Goal: Information Seeking & Learning: Learn about a topic

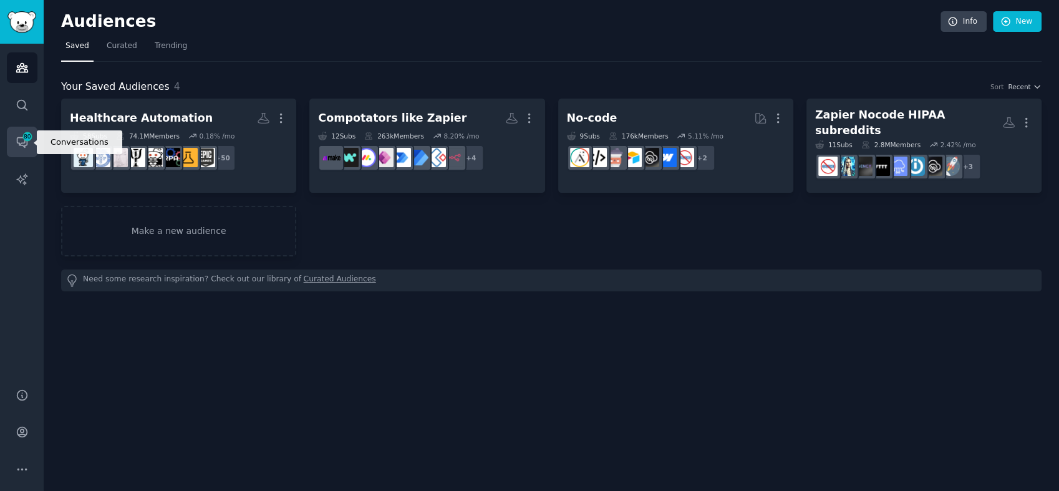
click at [27, 140] on icon "Sidebar" at bounding box center [27, 136] width 8 height 8
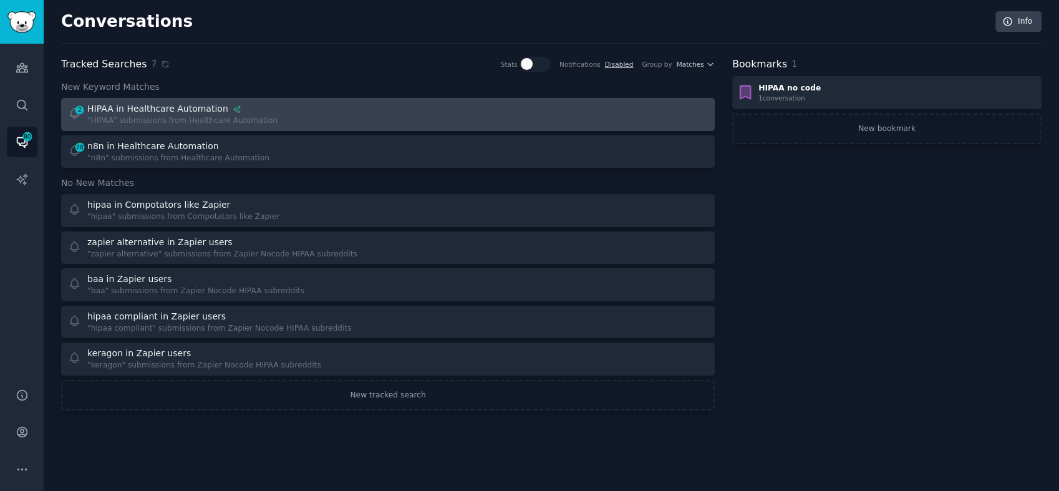
click at [138, 102] on div "HIPAA in Healthcare Automation" at bounding box center [157, 108] width 141 height 13
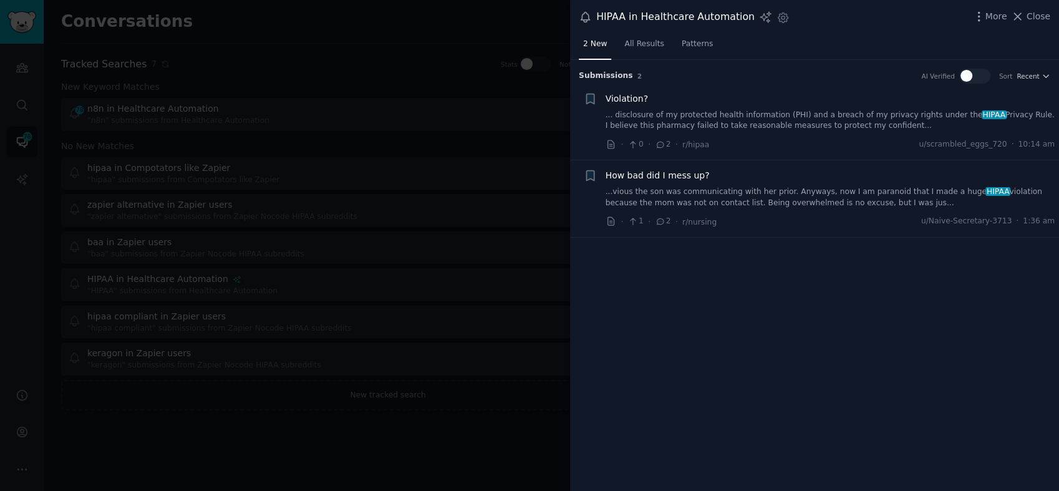
click at [731, 130] on link "... disclosure of my protected health information (PHI) and a breach of my priv…" at bounding box center [831, 121] width 450 height 22
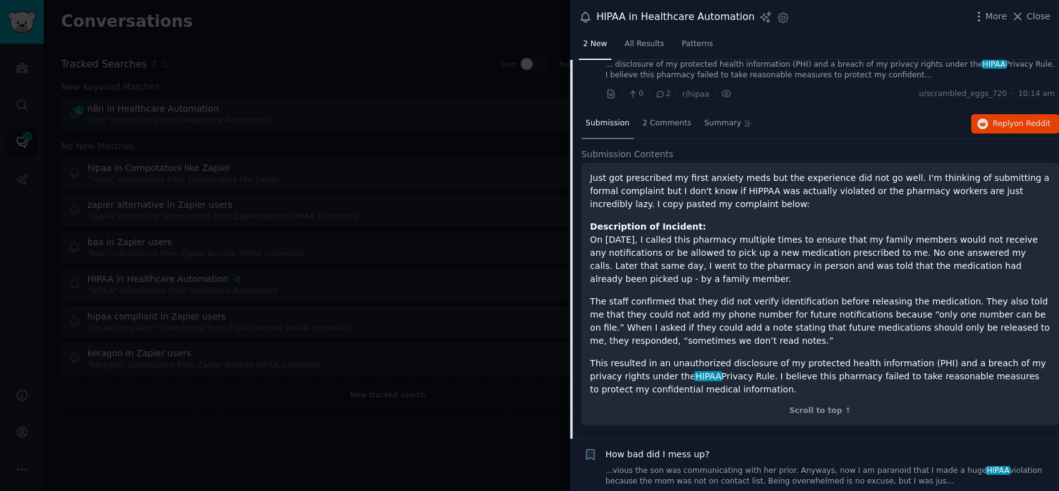
scroll to position [74, 0]
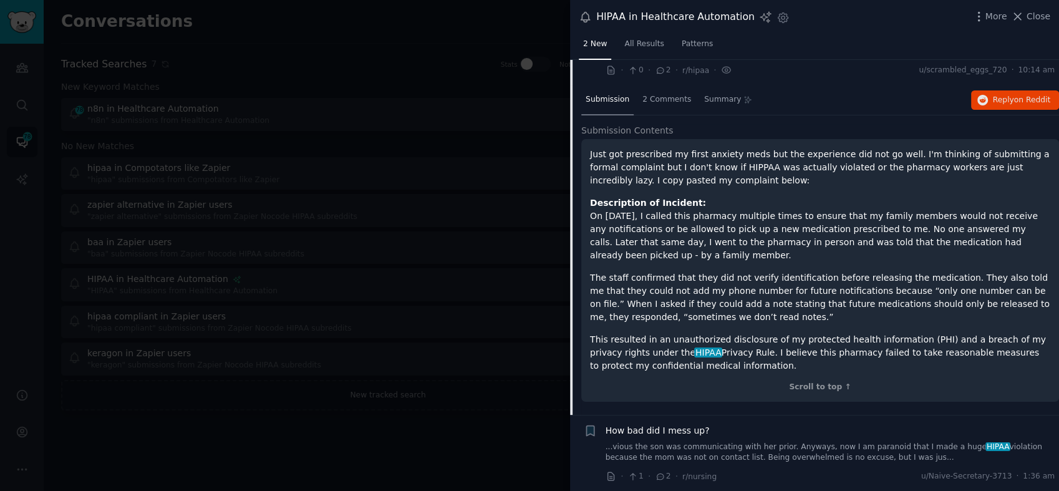
click at [668, 364] on p "This resulted in an unauthorized disclosure of my protected health information …" at bounding box center [820, 352] width 460 height 39
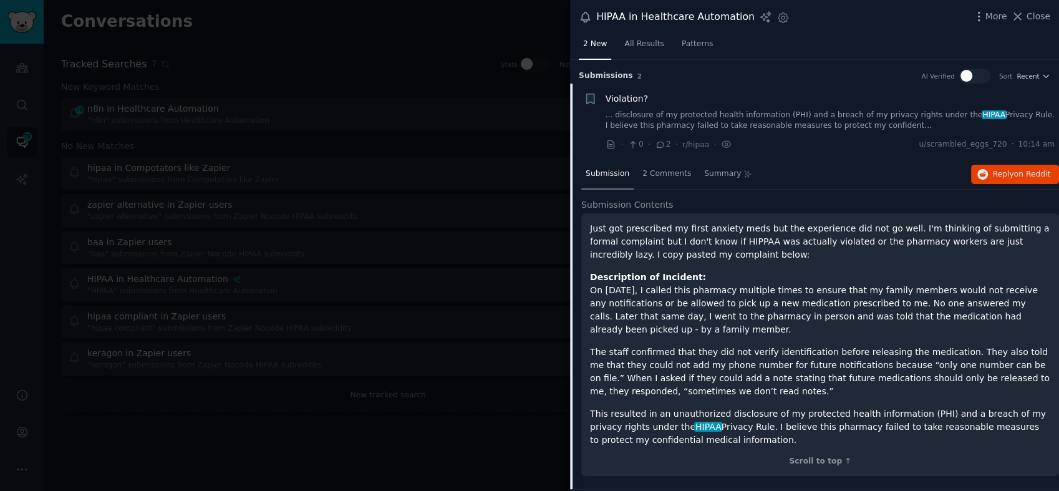
scroll to position [0, 0]
click at [1046, 19] on span "Close" at bounding box center [1039, 16] width 24 height 13
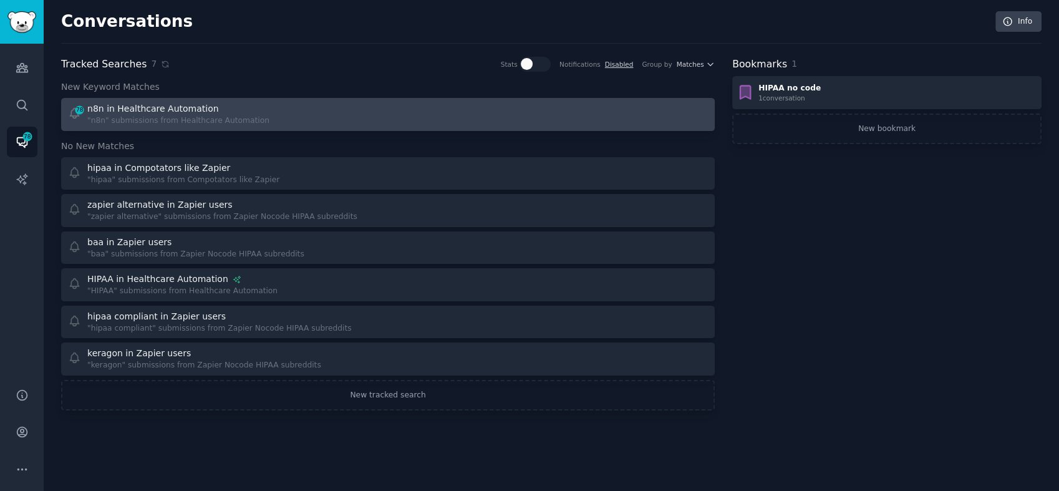
click at [119, 108] on div "n8n in Healthcare Automation" at bounding box center [153, 108] width 132 height 13
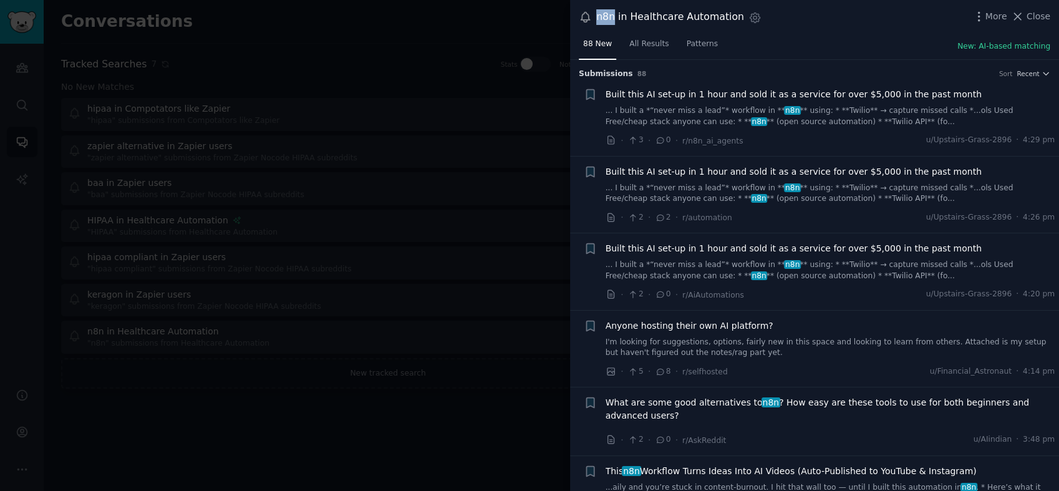
drag, startPoint x: 614, startPoint y: 20, endPoint x: 595, endPoint y: 19, distance: 19.3
click at [595, 19] on div "n8n in Healthcare Automation Settings" at bounding box center [670, 17] width 183 height 17
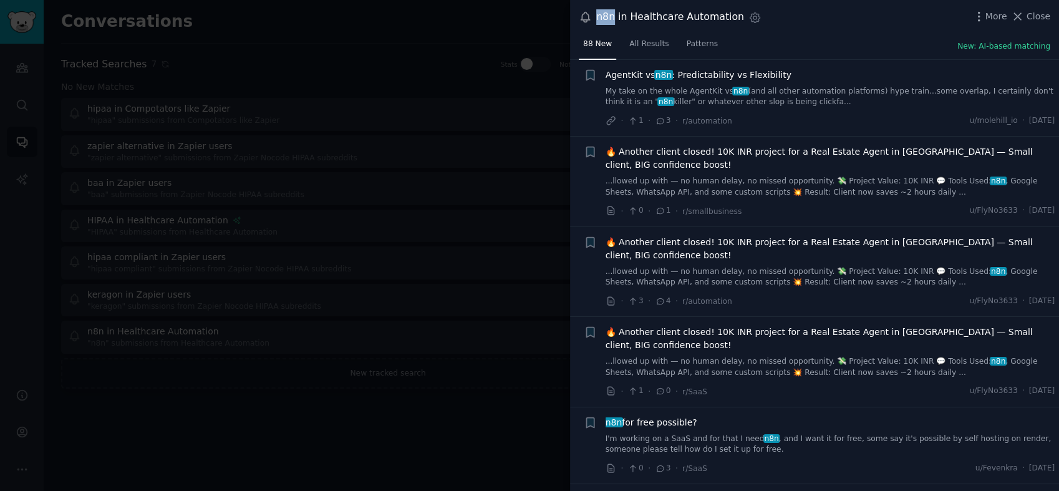
scroll to position [1732, 0]
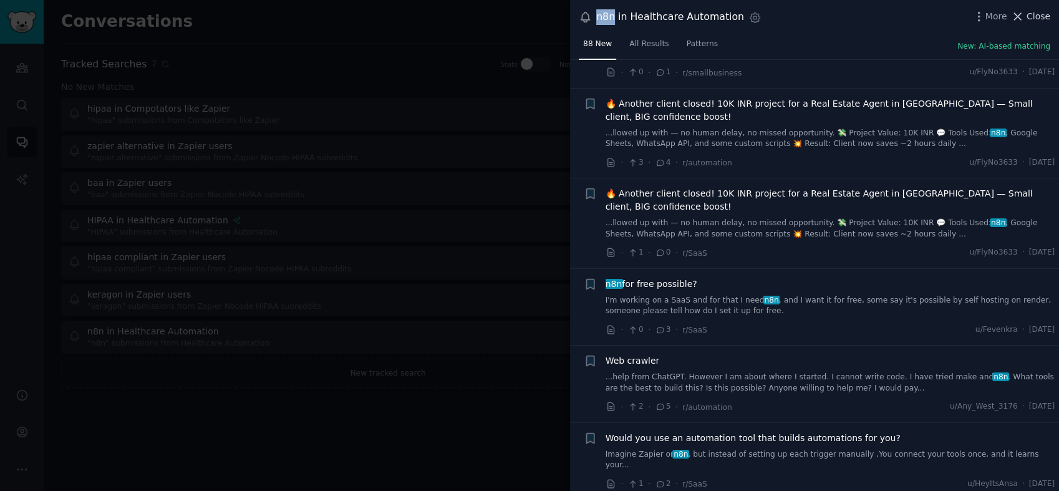
click at [1044, 15] on span "Close" at bounding box center [1039, 16] width 24 height 13
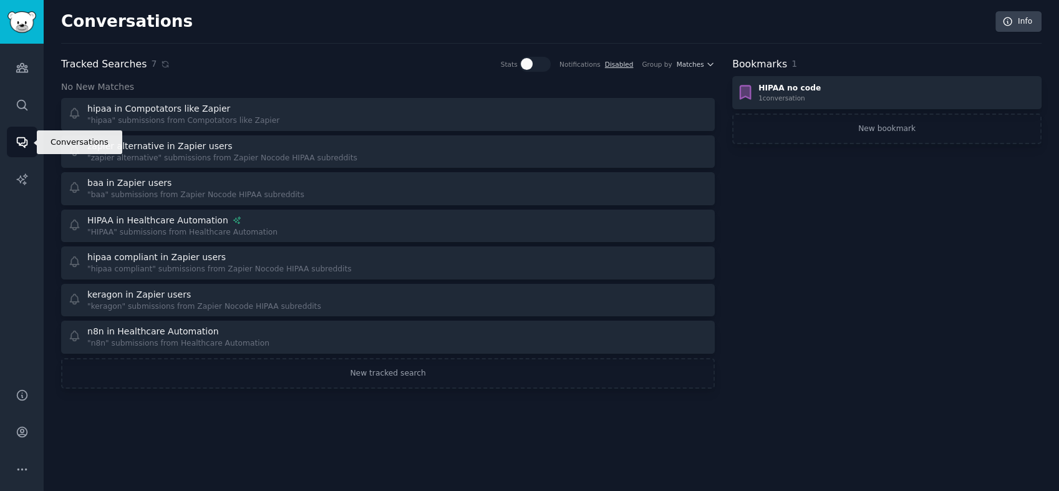
click at [30, 143] on link "Conversations" at bounding box center [22, 142] width 31 height 31
click at [10, 142] on link "Conversations" at bounding box center [22, 142] width 31 height 31
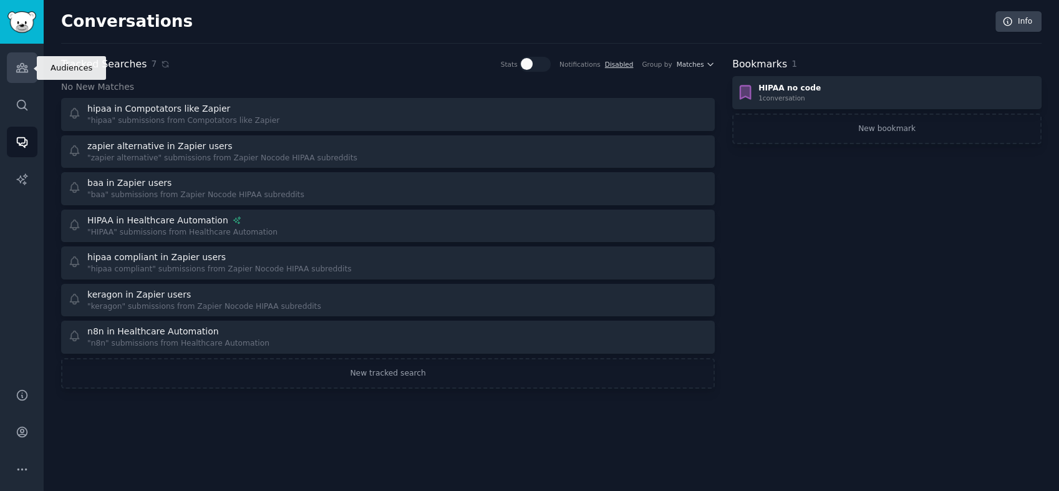
click at [26, 70] on icon "Sidebar" at bounding box center [21, 68] width 11 height 9
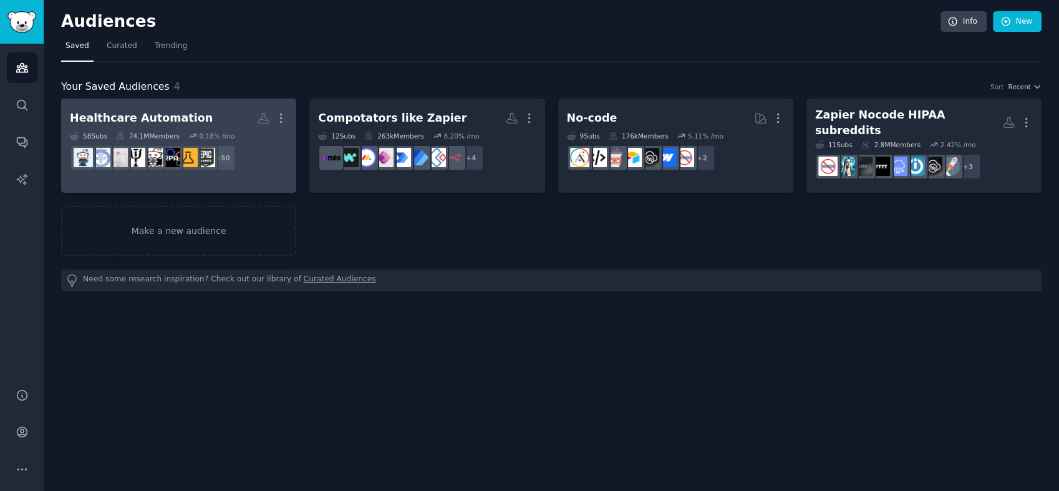
click at [204, 124] on h2 "Healthcare Automation More" at bounding box center [179, 118] width 218 height 22
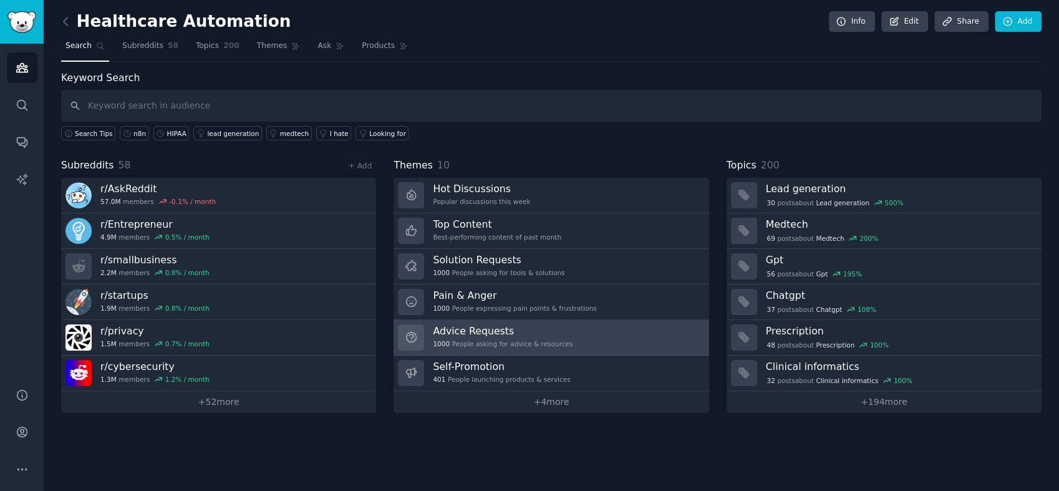
click at [488, 329] on h3 "Advice Requests" at bounding box center [503, 330] width 140 height 13
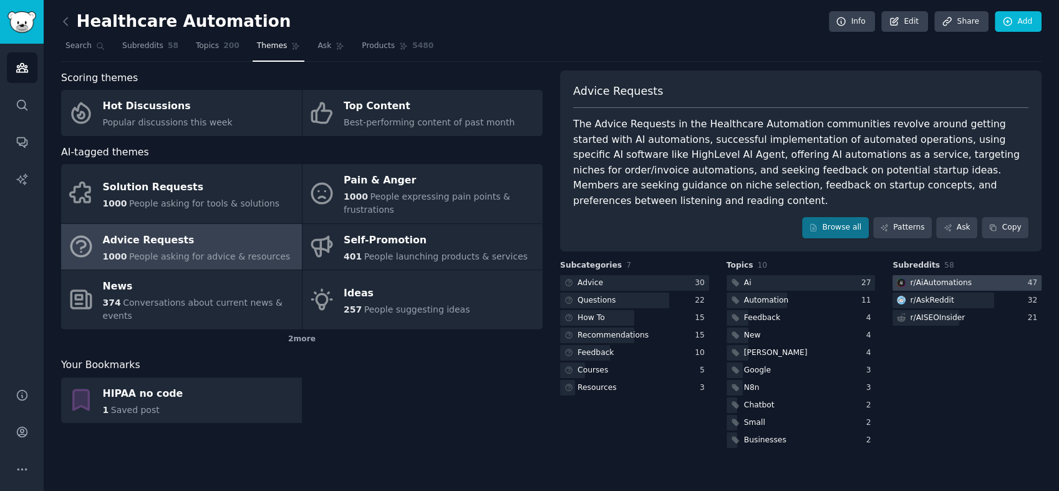
click at [941, 278] on div "r/ AiAutomations" at bounding box center [941, 283] width 62 height 11
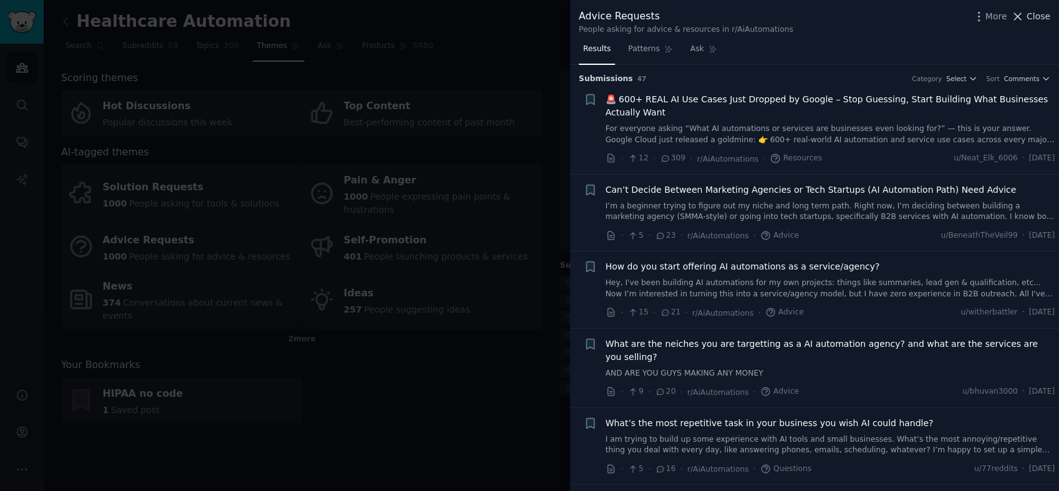
click at [1033, 16] on span "Close" at bounding box center [1039, 16] width 24 height 13
